Goal: Task Accomplishment & Management: Manage account settings

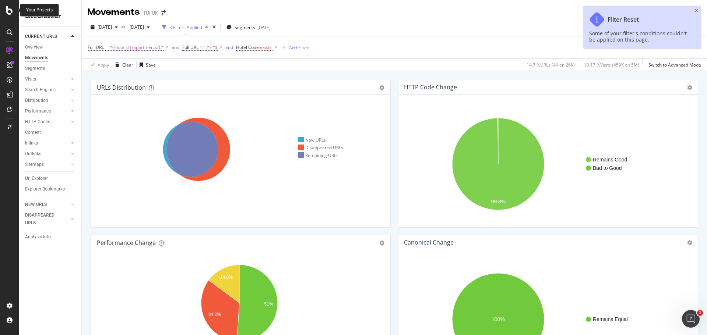
click at [10, 13] on icon at bounding box center [9, 10] width 7 height 9
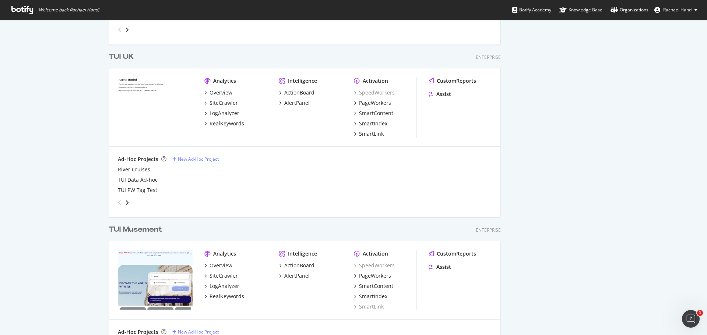
scroll to position [1436, 0]
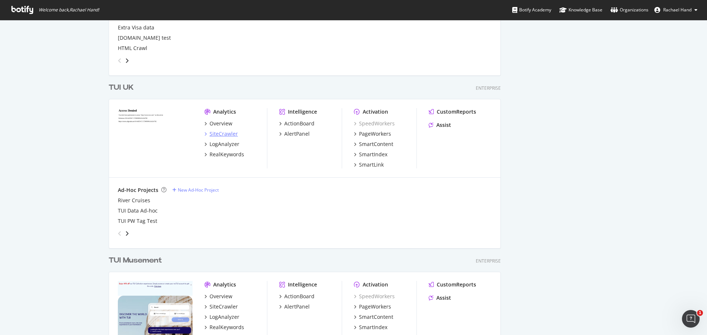
click at [219, 133] on div "SiteCrawler" at bounding box center [223, 133] width 28 height 7
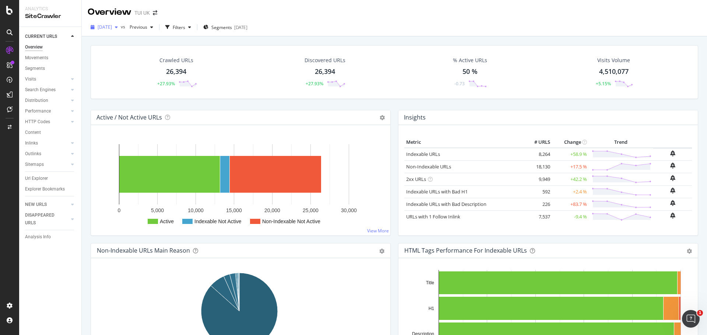
click at [118, 27] on icon "button" at bounding box center [116, 27] width 3 height 4
click at [333, 19] on div "[DATE] vs Previous Filters Segments [DATE]" at bounding box center [394, 27] width 625 height 18
click at [105, 28] on span "[DATE]" at bounding box center [105, 27] width 14 height 6
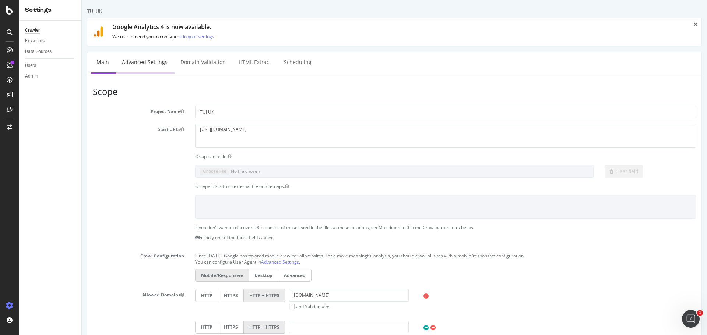
click at [133, 59] on link "Advanced Settings" at bounding box center [144, 62] width 57 height 20
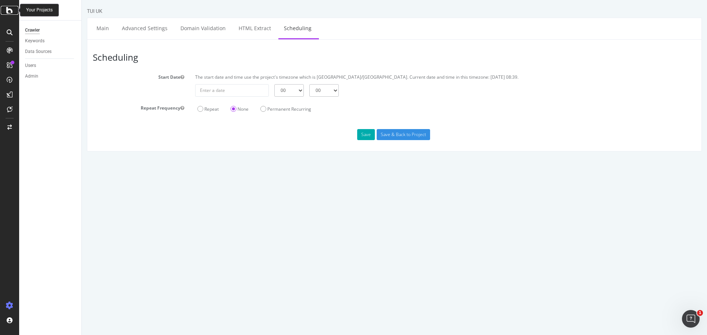
click at [5, 13] on div at bounding box center [10, 10] width 18 height 9
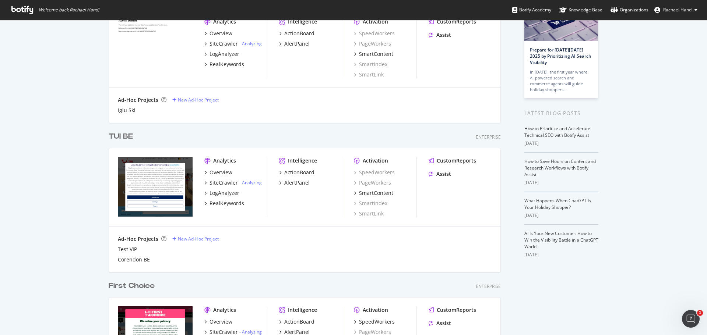
scroll to position [110, 0]
